Goal: Task Accomplishment & Management: Complete application form

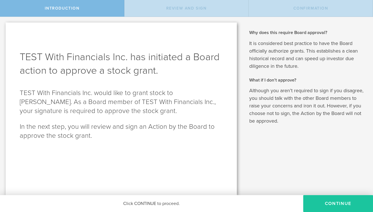
click at [326, 203] on button "Continue" at bounding box center [338, 203] width 70 height 17
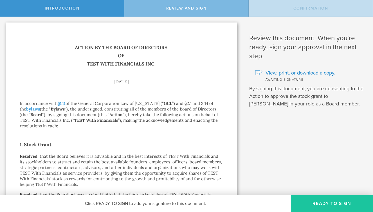
click at [326, 203] on button "Ready to Sign" at bounding box center [332, 203] width 82 height 17
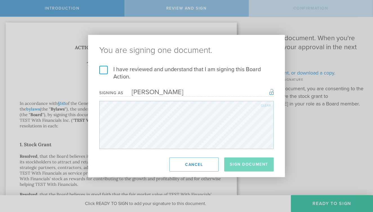
click at [215, 106] on form "I have reviewed and understand that I am signing this Board Action. I understan…" at bounding box center [186, 107] width 174 height 83
click at [161, 69] on label "I have reviewed and understand that I am signing this Board Action." at bounding box center [186, 73] width 174 height 15
click at [0, 0] on input "I have reviewed and understand that I am signing this Board Action." at bounding box center [0, 0] width 0 height 0
click at [243, 162] on button "Sign Document" at bounding box center [248, 164] width 49 height 14
